Goal: Task Accomplishment & Management: Complete application form

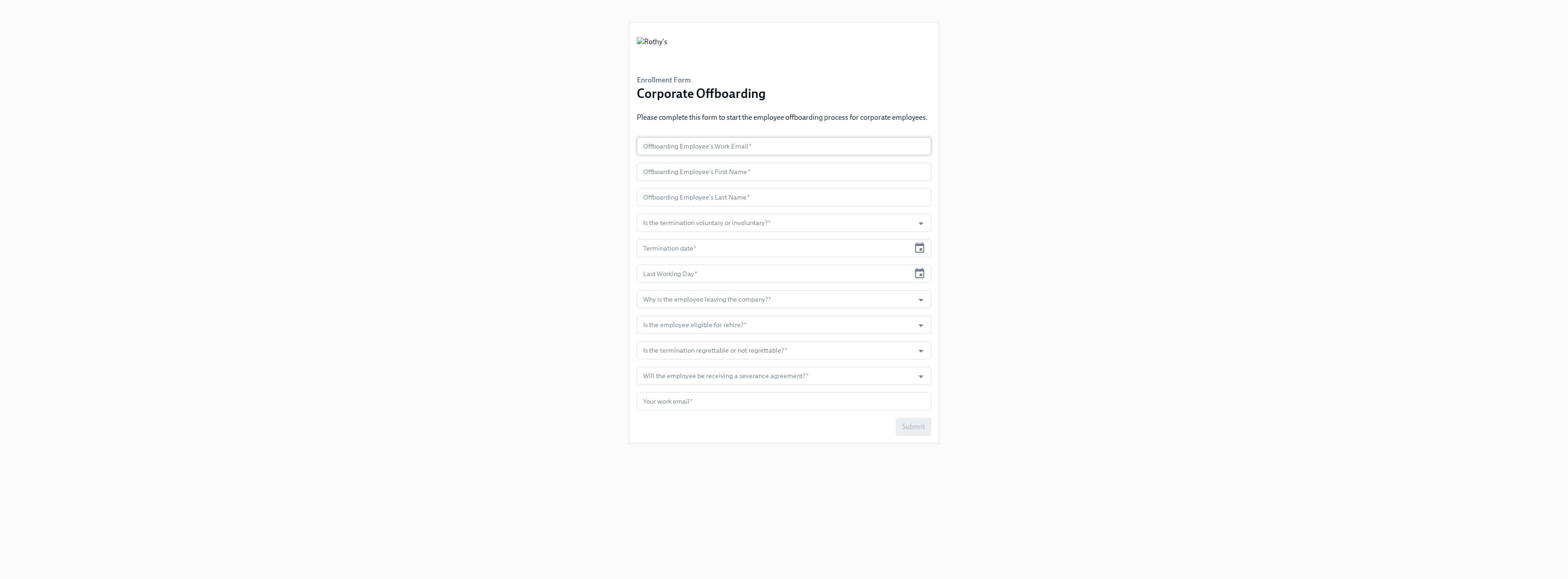
click at [696, 145] on input "text" at bounding box center [784, 146] width 295 height 18
paste input "anarendran@rothys.com"
type input "anarendran@rothys.com"
click at [690, 180] on input "text" at bounding box center [784, 171] width 295 height 18
paste input "[PERSON_NAME]"
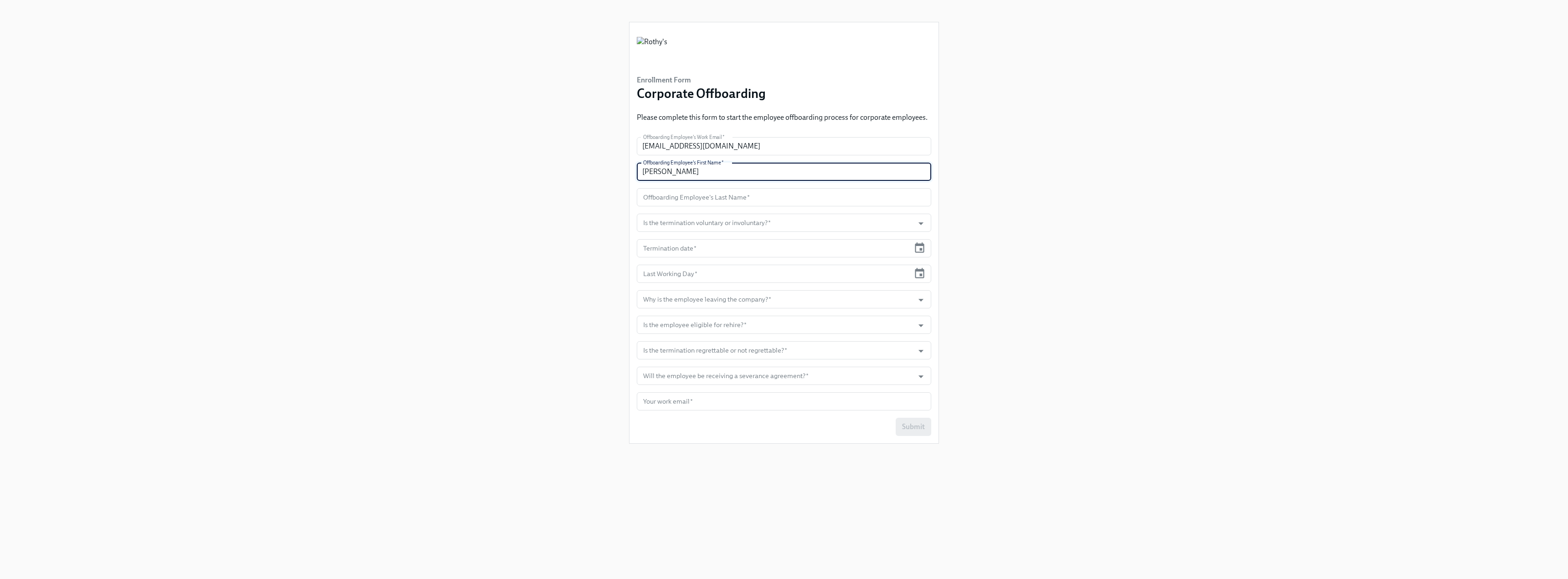
drag, startPoint x: 702, startPoint y: 173, endPoint x: 662, endPoint y: 178, distance: 40.3
click at [662, 178] on input "[PERSON_NAME]" at bounding box center [784, 171] width 295 height 18
type input "[PERSON_NAME]"
click at [662, 189] on input "text" at bounding box center [784, 197] width 295 height 18
paste input "Narendran"
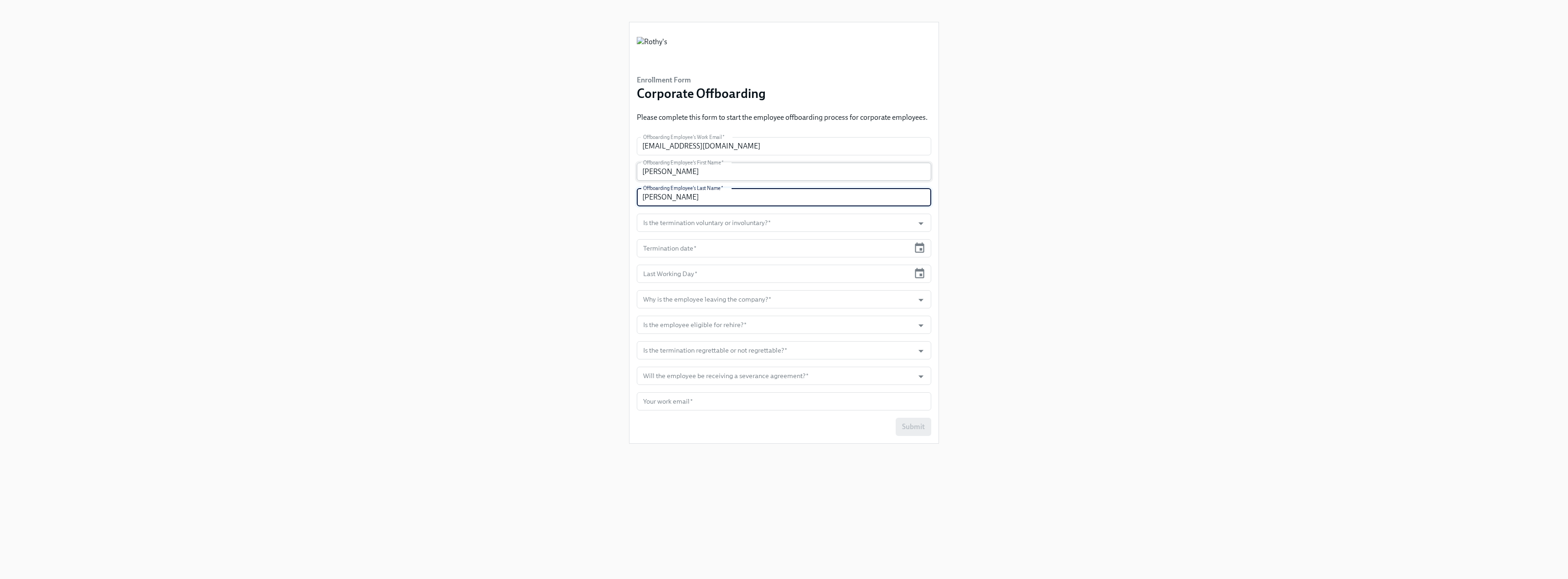
type input "Narendran"
drag, startPoint x: 722, startPoint y: 175, endPoint x: 662, endPoint y: 177, distance: 60.0
click at [662, 177] on input "[PERSON_NAME]" at bounding box center [784, 171] width 295 height 18
type input "Arjun"
click at [687, 223] on input "Is the termination voluntary or involuntary?   *" at bounding box center [775, 222] width 268 height 18
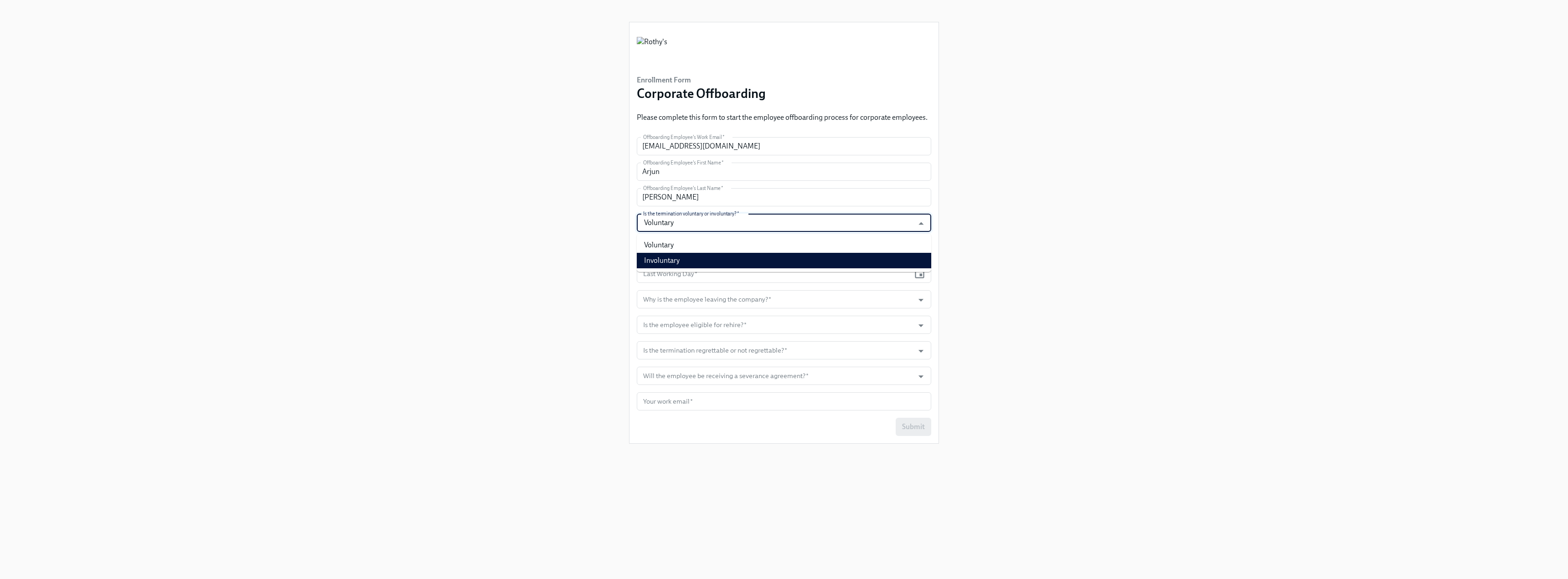
type input "Voluntary"
drag, startPoint x: 568, startPoint y: 327, endPoint x: 623, endPoint y: 291, distance: 65.7
click at [568, 326] on div "Enrollment Form Corporate Offboarding Please complete this form to start the em…" at bounding box center [784, 278] width 1524 height 557
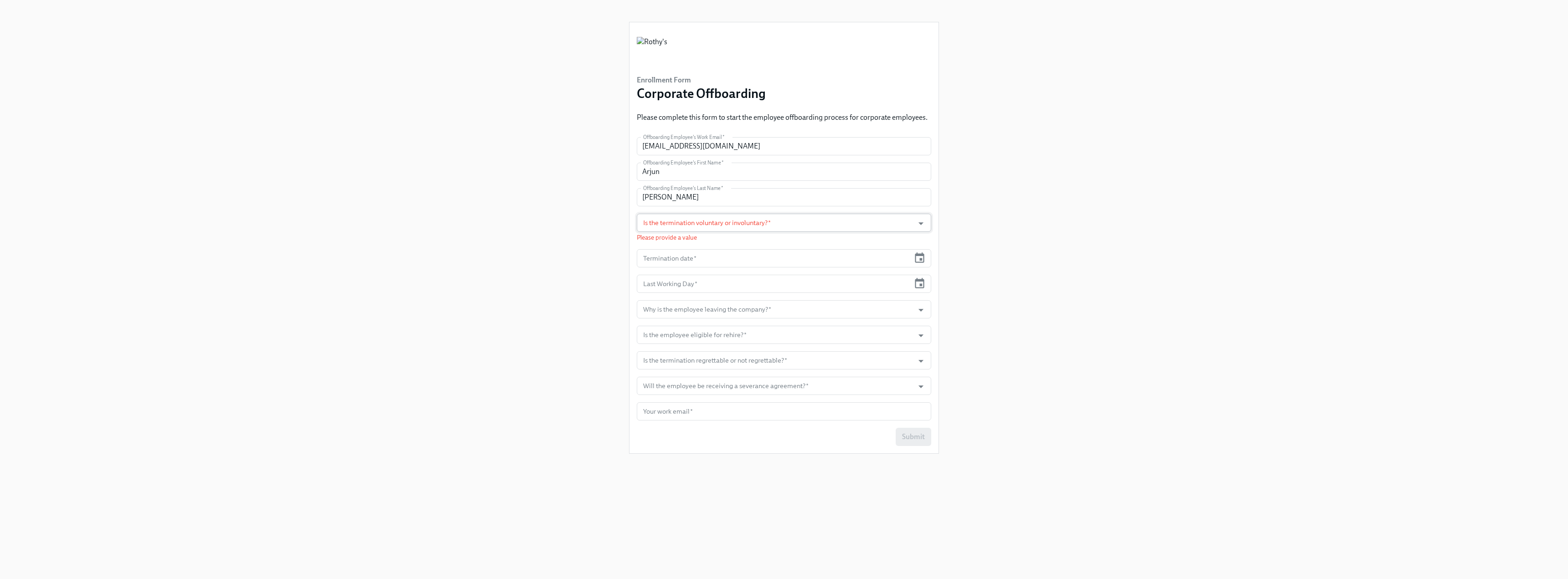
click at [695, 224] on input "Is the termination voluntary or involuntary?   *" at bounding box center [775, 222] width 268 height 18
click at [689, 250] on li "Voluntary" at bounding box center [784, 245] width 295 height 16
type input "Voluntary"
click at [687, 250] on input "text" at bounding box center [773, 248] width 273 height 18
click at [671, 253] on input "text" at bounding box center [773, 248] width 273 height 18
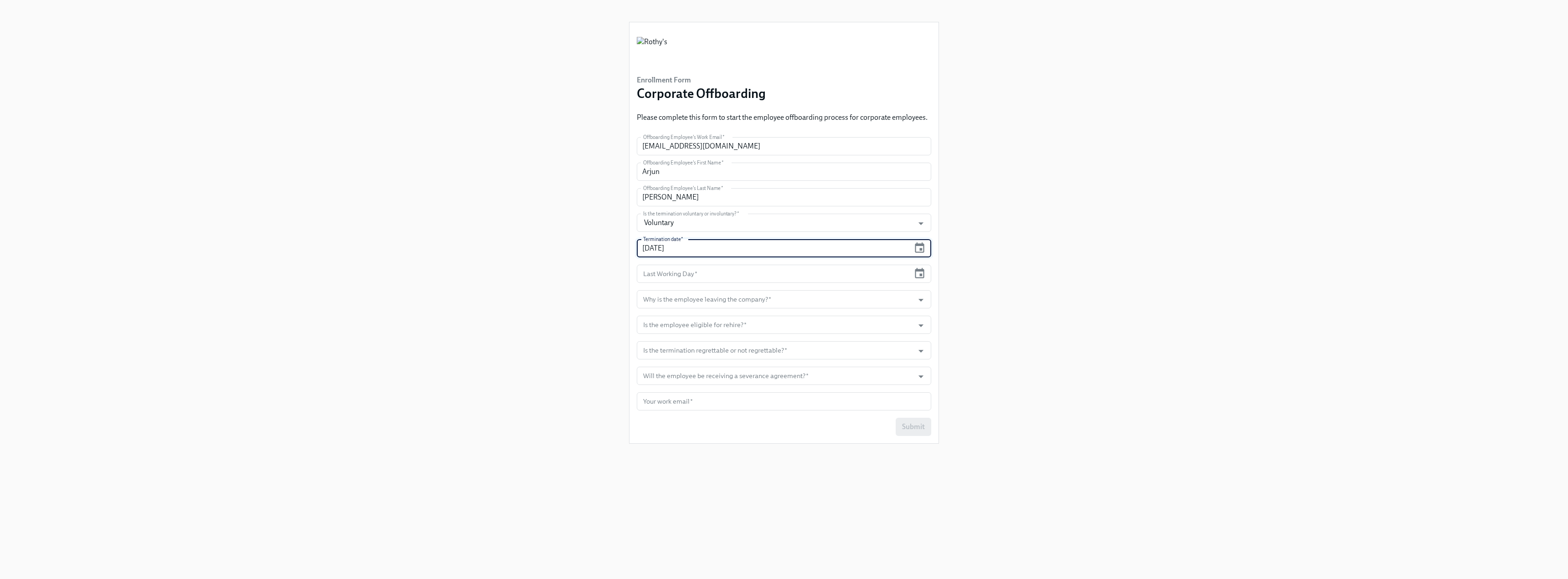
type input "10/13/2025"
click at [515, 289] on div "Enrollment Form Corporate Offboarding Please complete this form to start the em…" at bounding box center [784, 278] width 1524 height 557
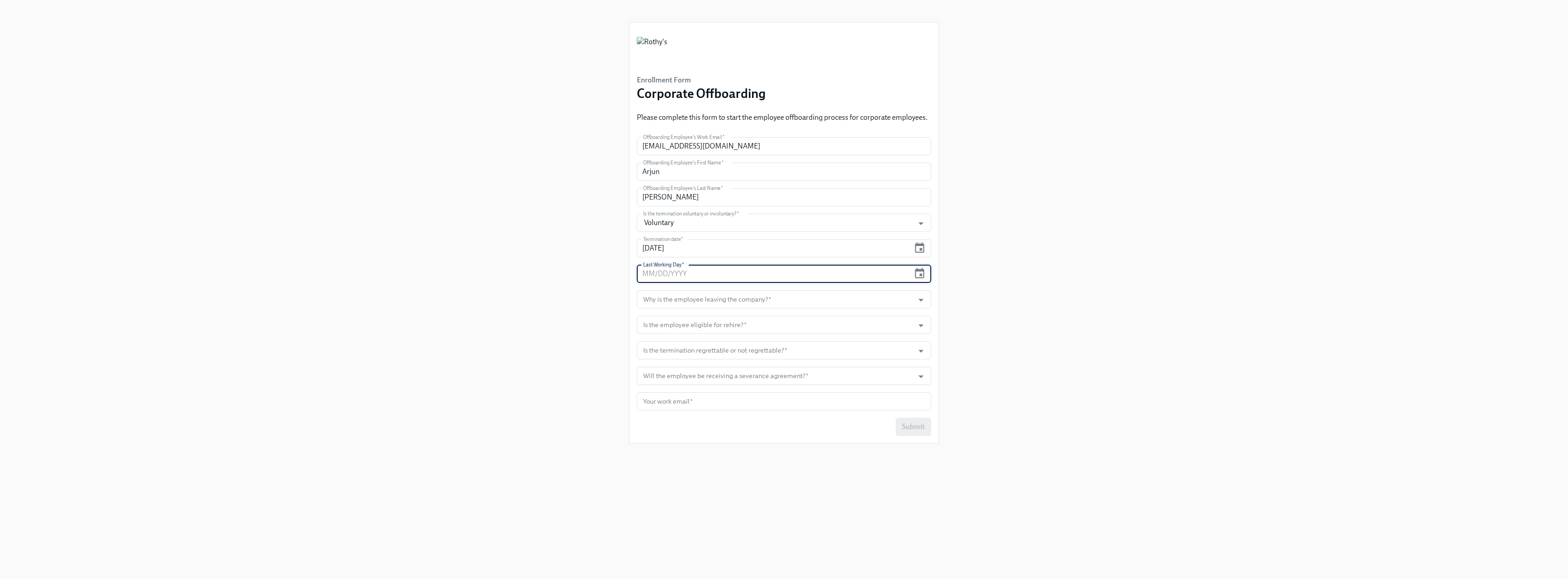
click at [705, 273] on input "text" at bounding box center [773, 273] width 273 height 18
type input "10/13/2025"
click at [603, 318] on div "Enrollment Form Corporate Offboarding Please complete this form to start the em…" at bounding box center [784, 278] width 1524 height 557
click at [679, 293] on input "Why is the employee leaving the company?   *" at bounding box center [775, 299] width 268 height 18
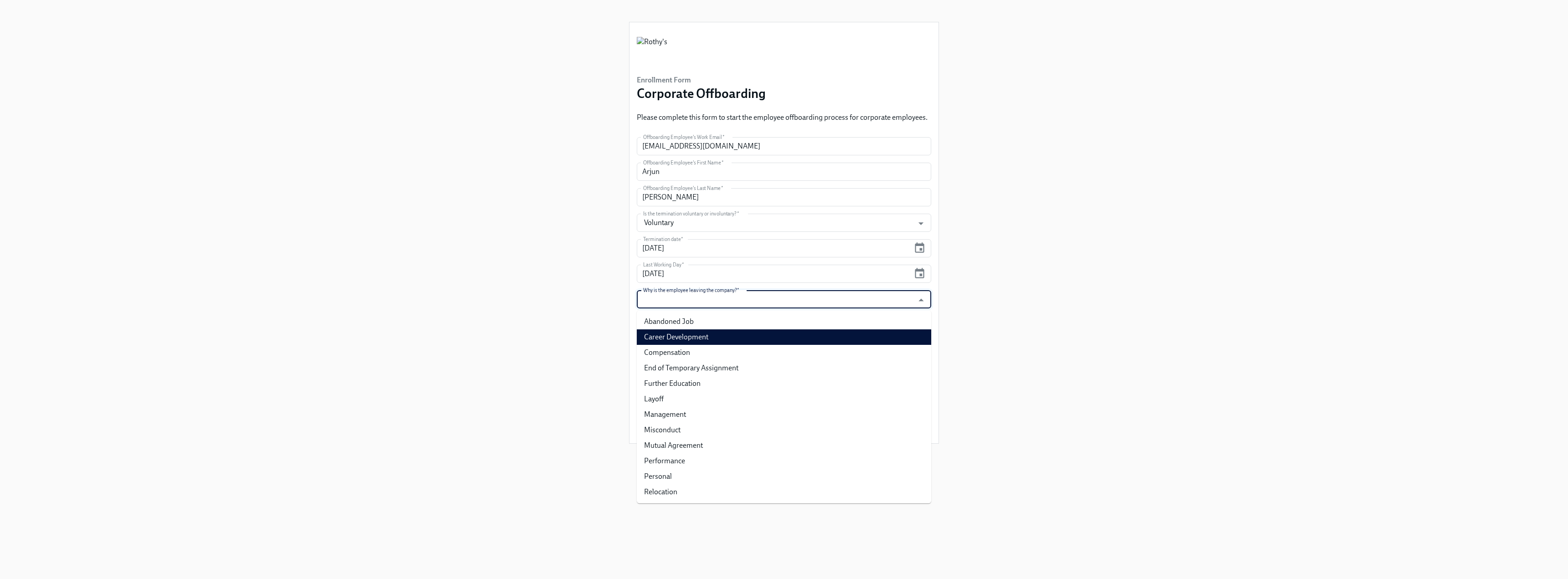
click at [709, 339] on li "Career Development" at bounding box center [784, 337] width 295 height 16
type input "Career Development"
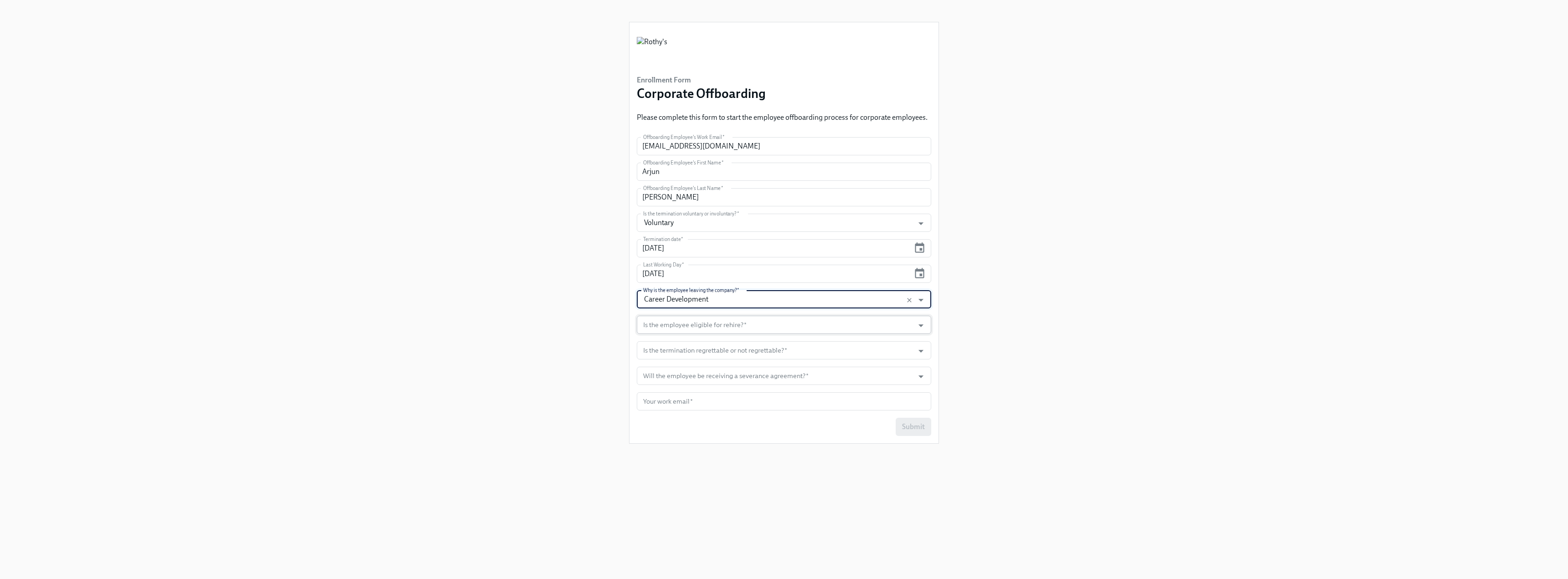
click at [708, 330] on input "Is the employee eligible for rehire?   *" at bounding box center [775, 325] width 268 height 18
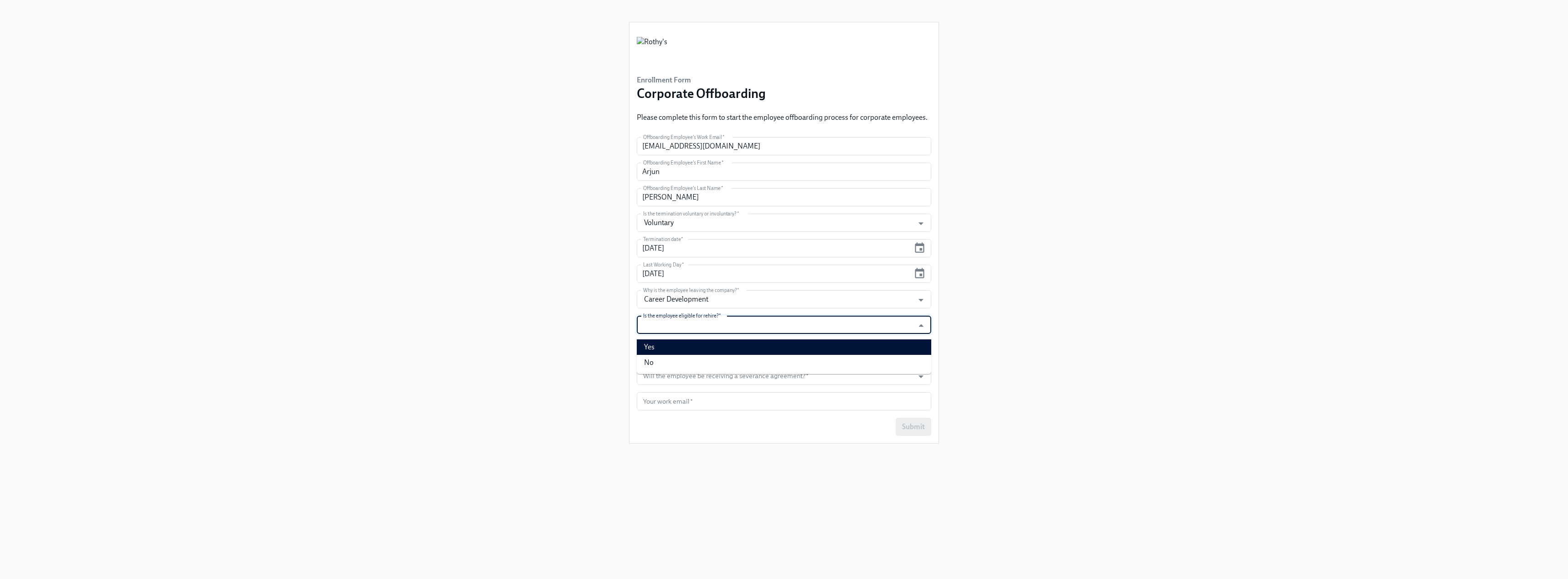
click at [693, 341] on li "Yes" at bounding box center [784, 347] width 295 height 16
type input "Yes"
click at [693, 350] on input "Is the termination regrettable or not regrettable?   *" at bounding box center [775, 350] width 268 height 18
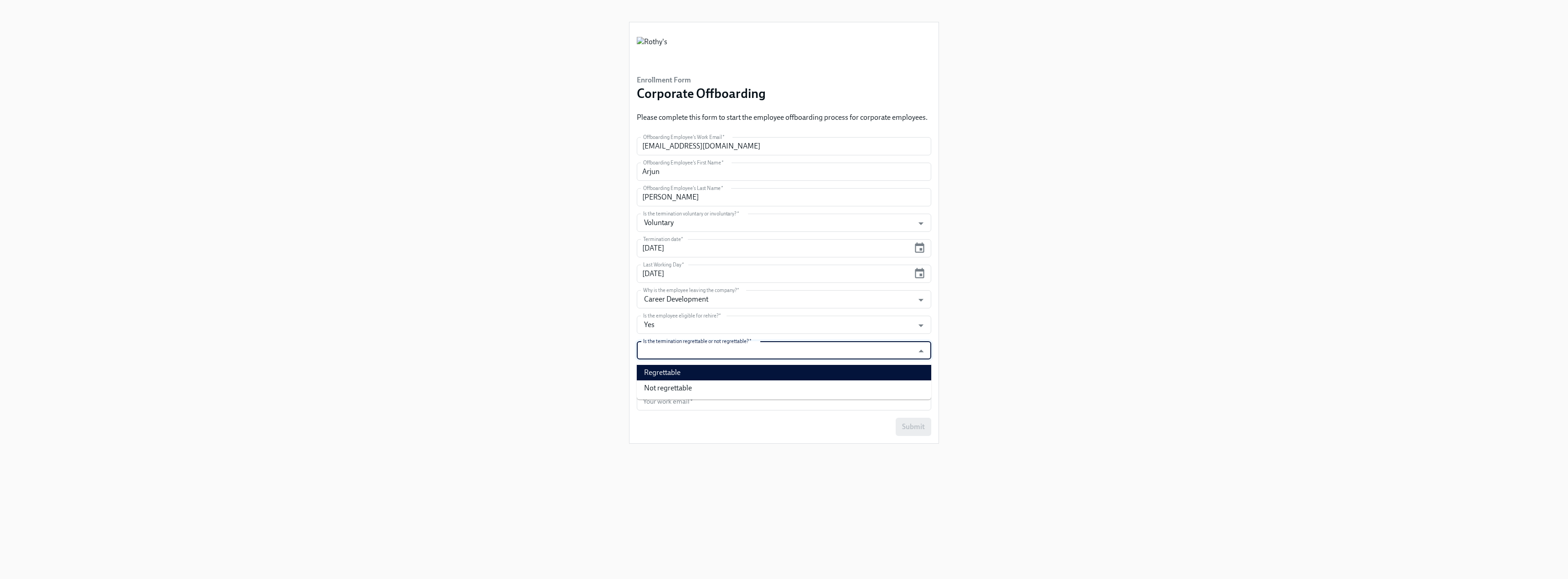
click at [687, 373] on li "Regrettable" at bounding box center [784, 372] width 295 height 16
type input "Regrettable"
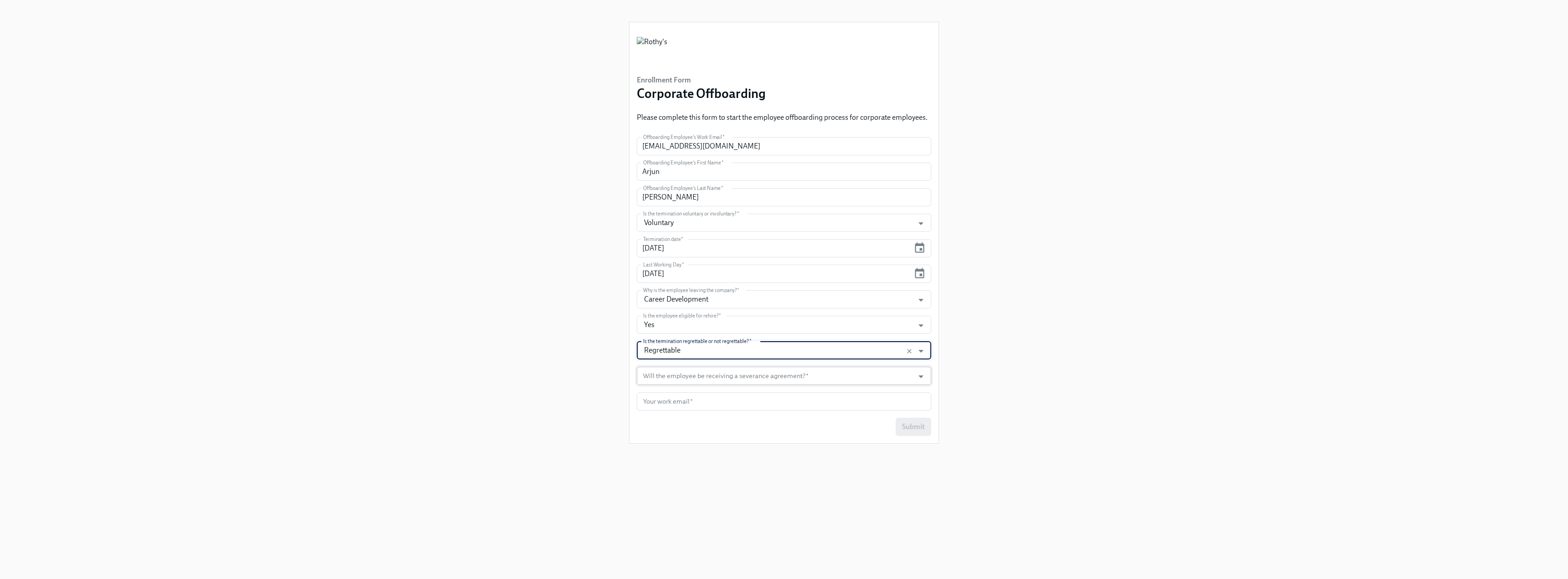
click at [687, 379] on input "Will the employee be receiving a severance agreement?   *" at bounding box center [775, 376] width 268 height 18
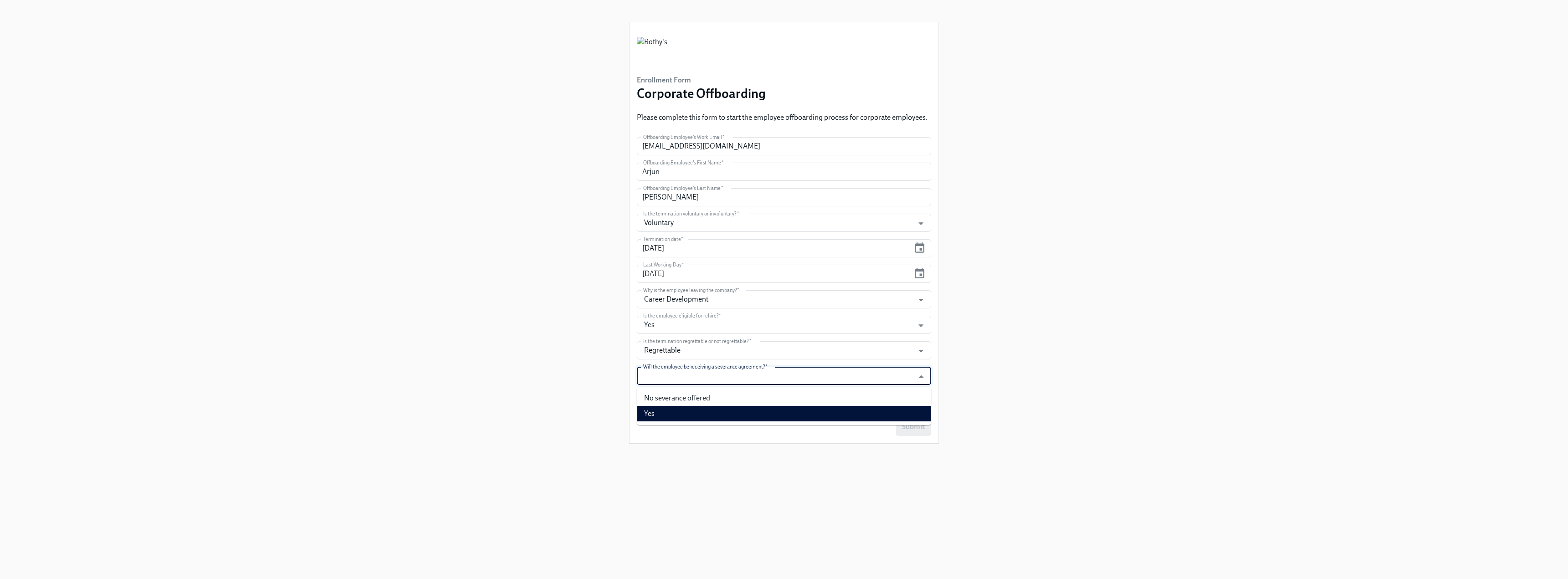
click at [677, 416] on li "Yes" at bounding box center [784, 414] width 295 height 16
click at [680, 377] on input "Yes" at bounding box center [775, 376] width 268 height 18
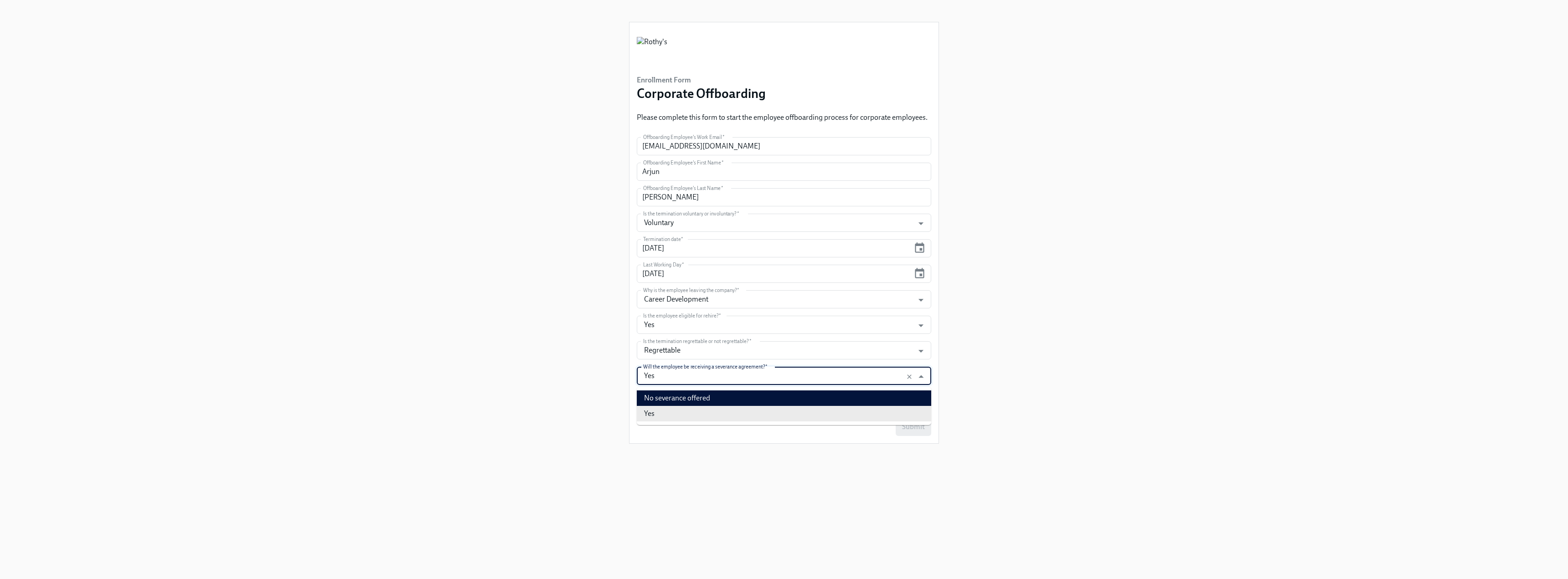
click at [684, 398] on li "No severance offered" at bounding box center [784, 398] width 295 height 16
type input "No severance offered"
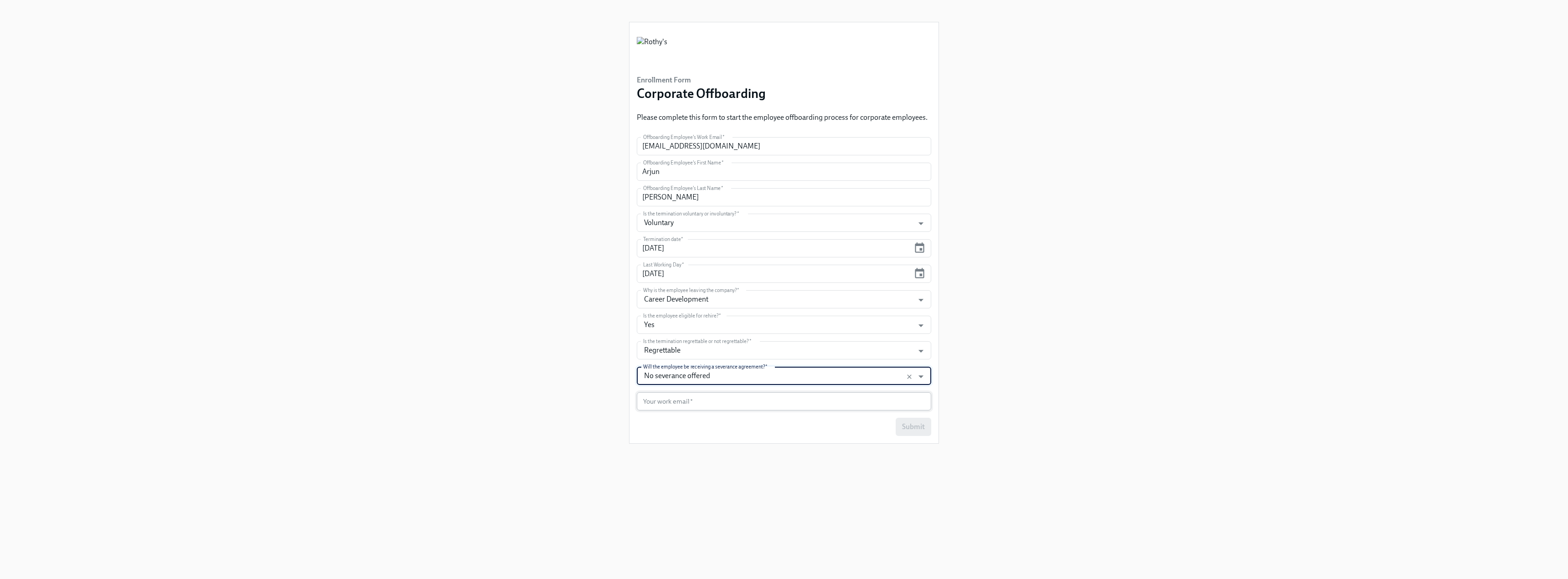
click at [685, 398] on input "text" at bounding box center [784, 401] width 295 height 18
type input "Nmccarron@rothys.com"
click at [841, 457] on div "Enrollment Form Corporate Offboarding Please complete this form to start the em…" at bounding box center [784, 278] width 310 height 557
click at [905, 431] on span "Submit" at bounding box center [913, 426] width 23 height 9
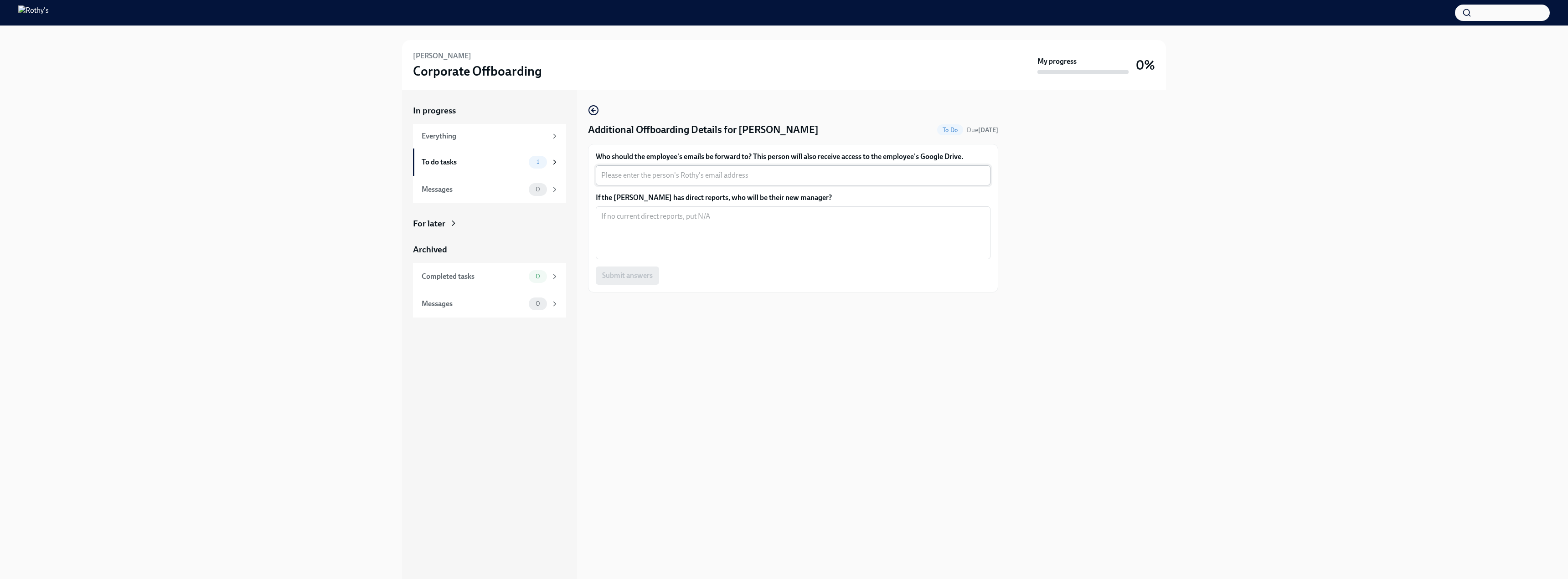
click at [755, 173] on textarea "Who should the employee's emails be forward to? This person will also receive a…" at bounding box center [793, 176] width 384 height 11
type textarea "analytics@rothys.com"
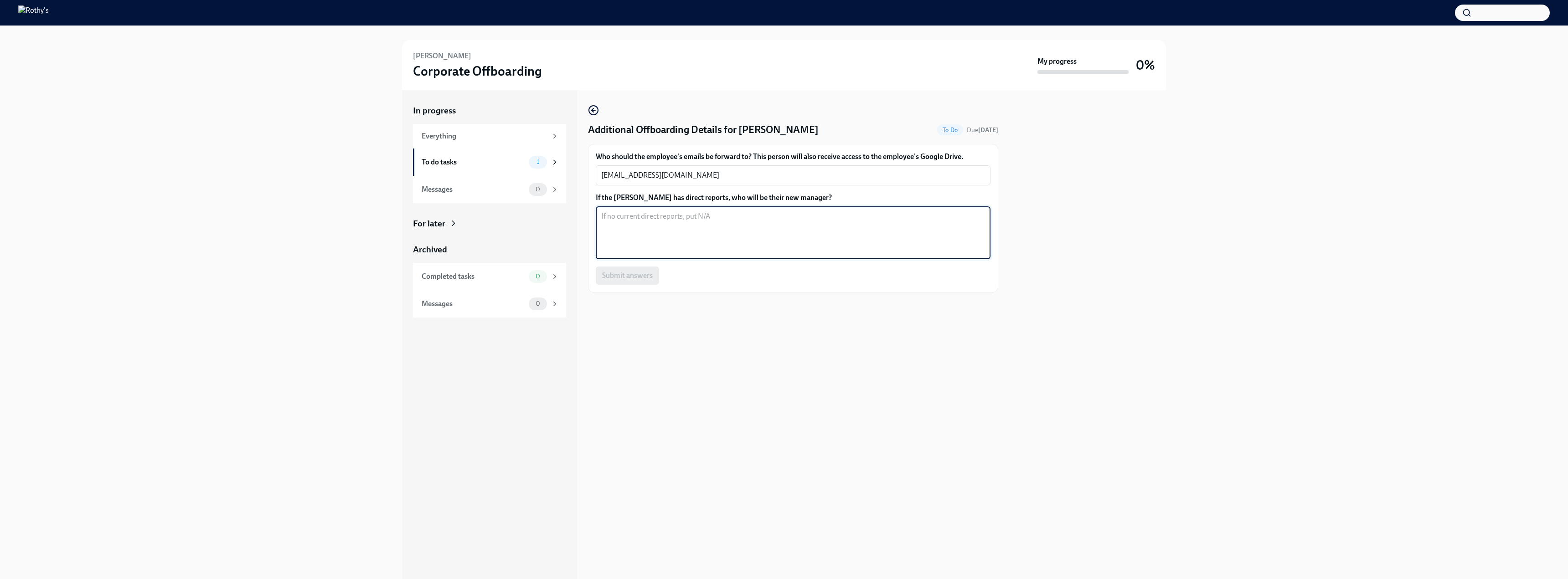
click at [696, 219] on textarea "If the Arjun Narendran has direct reports, who will be their new manager?" at bounding box center [793, 233] width 384 height 44
type textarea "N/A"
click at [616, 276] on span "Submit answers" at bounding box center [627, 275] width 50 height 9
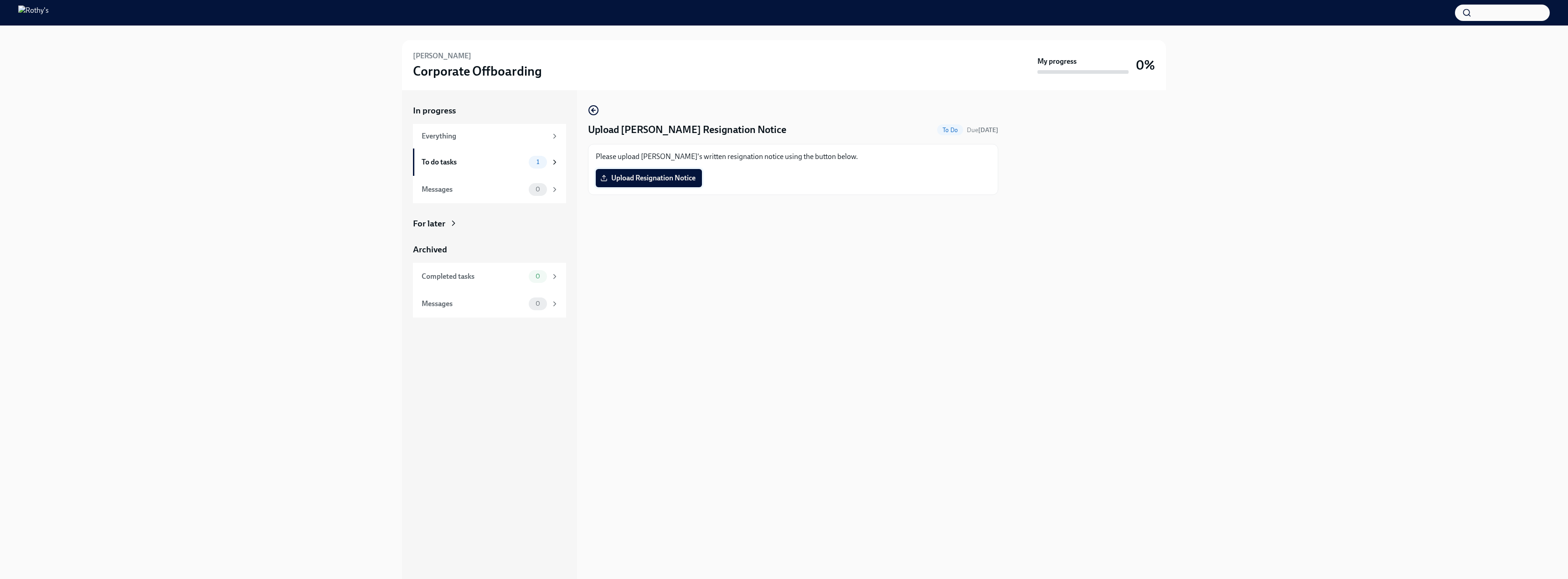
click at [645, 176] on span "Upload Resignation Notice" at bounding box center [649, 178] width 94 height 9
click at [0, 0] on input "Upload Resignation Notice" at bounding box center [0, 0] width 0 height 0
click at [676, 258] on div "Upload [PERSON_NAME] Resignation Notice To Do Due [DATE] Please upload [PERSON_…" at bounding box center [793, 335] width 410 height 489
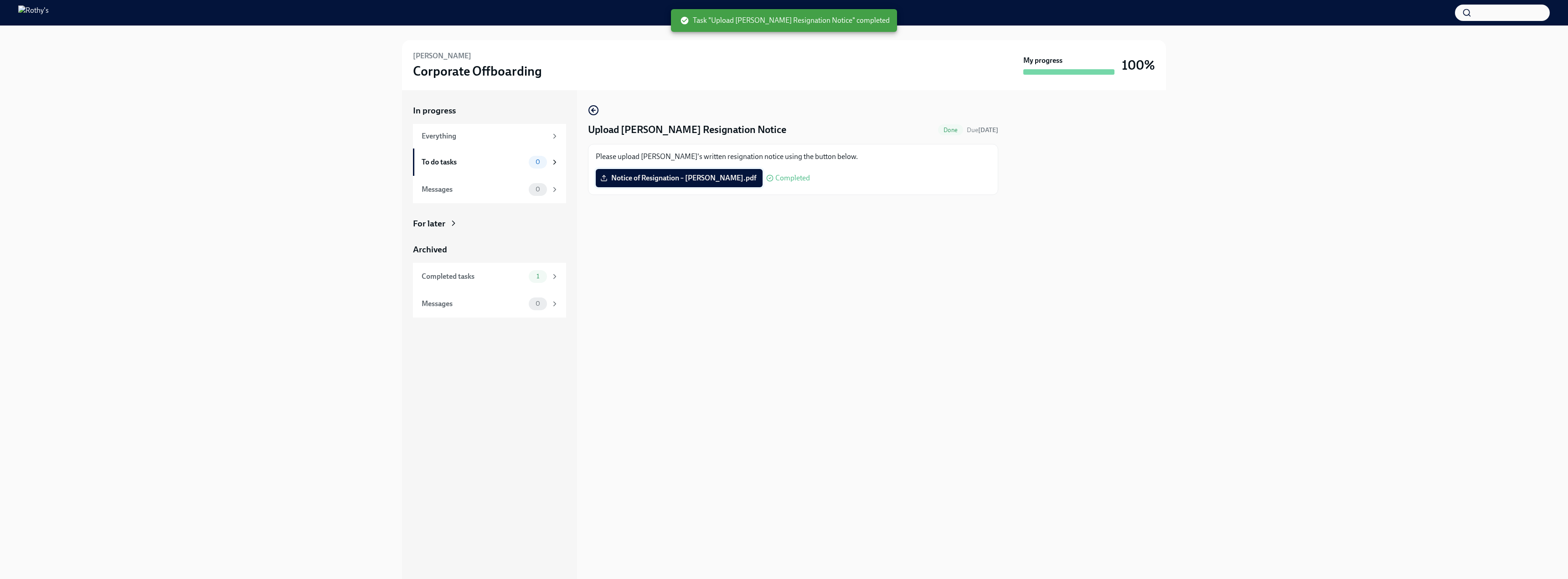
click at [657, 181] on span "Notice of Resignation – [PERSON_NAME].pdf" at bounding box center [679, 178] width 154 height 9
click at [0, 0] on input "Notice of Resignation – [PERSON_NAME].pdf" at bounding box center [0, 0] width 0 height 0
click at [700, 304] on div "Upload [PERSON_NAME] Resignation Notice Done Due [DATE] Please upload [PERSON_N…" at bounding box center [793, 335] width 410 height 489
